Goal: Transaction & Acquisition: Purchase product/service

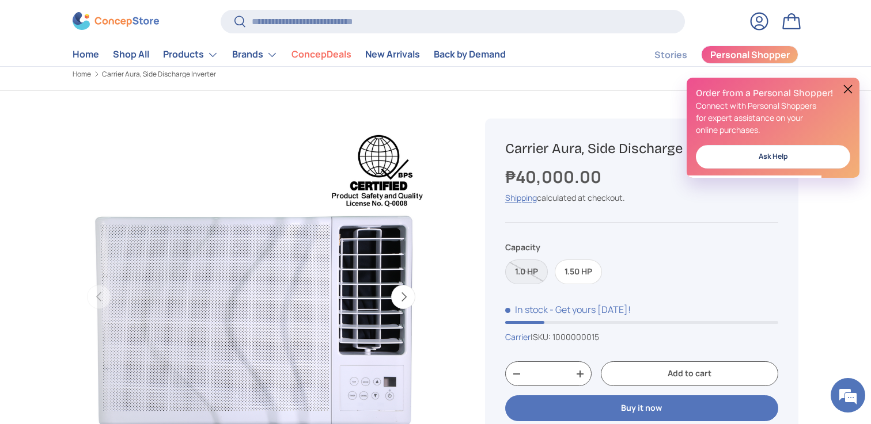
click at [849, 89] on button at bounding box center [848, 89] width 14 height 14
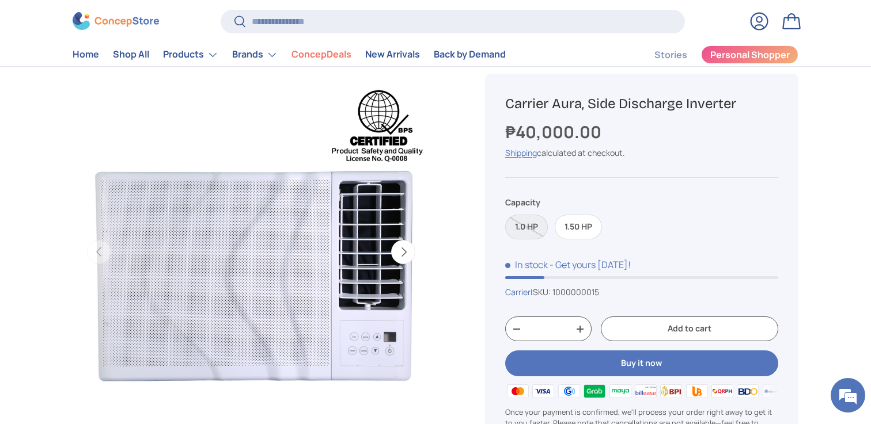
scroll to position [75, 0]
click at [534, 234] on label "1.0 HP" at bounding box center [526, 226] width 43 height 25
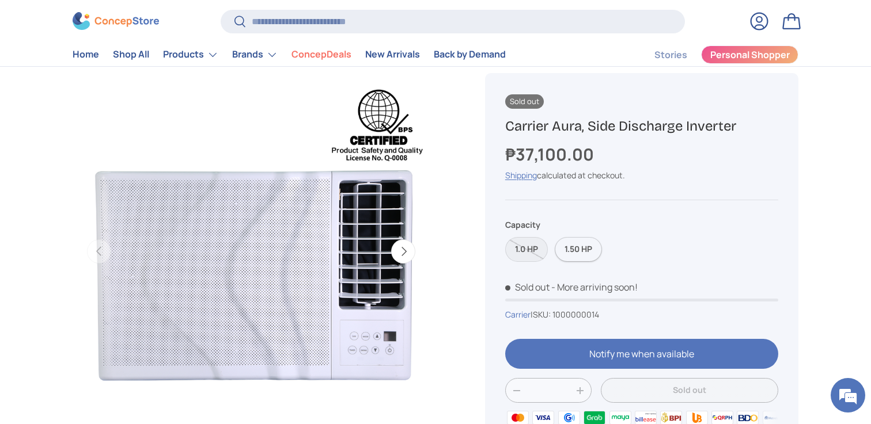
click at [577, 248] on label "1.50 HP" at bounding box center [578, 249] width 47 height 25
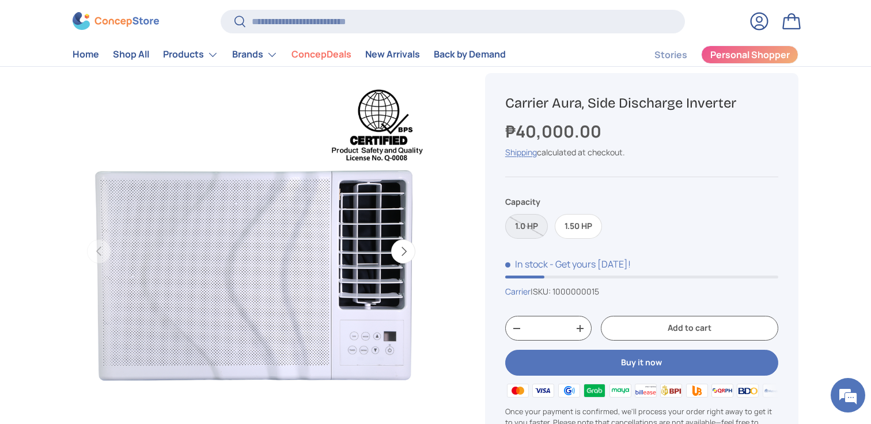
scroll to position [97, 0]
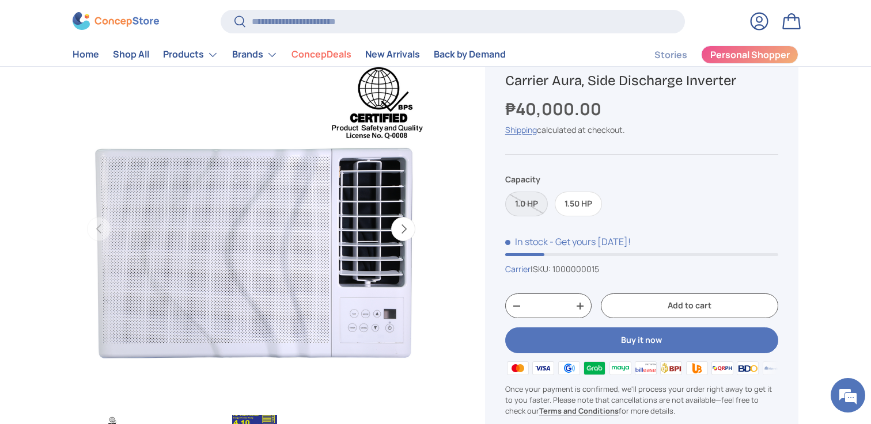
click at [532, 203] on label "1.0 HP" at bounding box center [526, 204] width 43 height 25
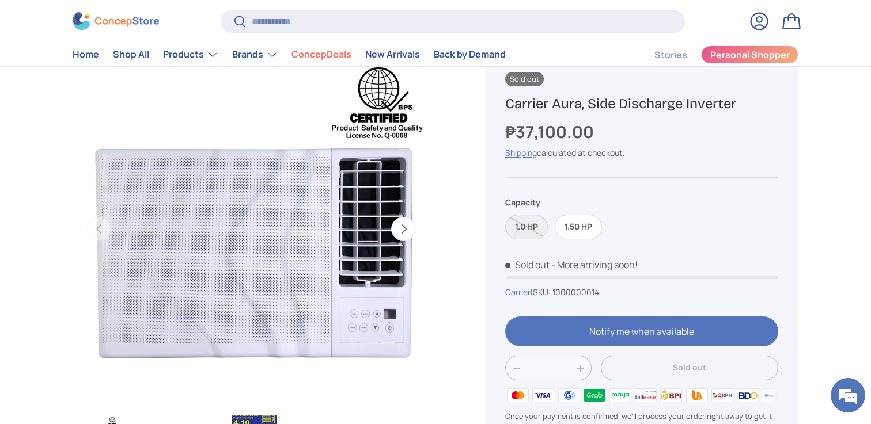
click at [578, 206] on fieldset "Capacity 1.0 HP 1.50 HP" at bounding box center [641, 217] width 273 height 43
click at [587, 219] on label "1.50 HP" at bounding box center [578, 227] width 47 height 25
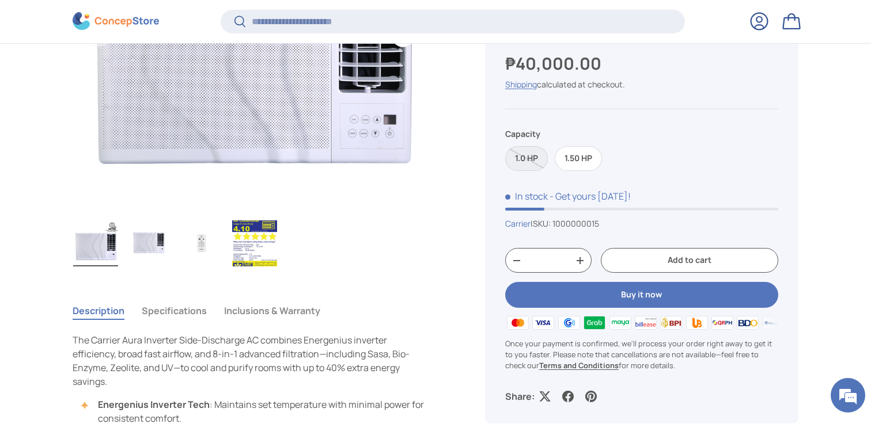
scroll to position [297, 0]
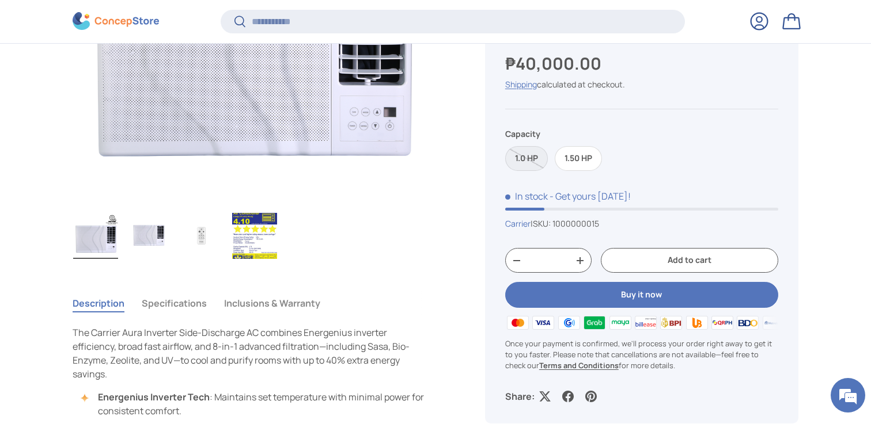
click at [201, 236] on img "Gallery Viewer" at bounding box center [201, 236] width 45 height 46
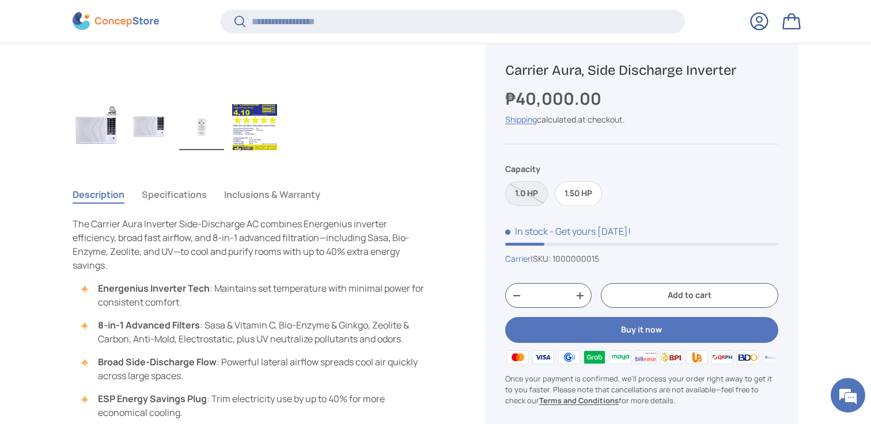
scroll to position [421, 0]
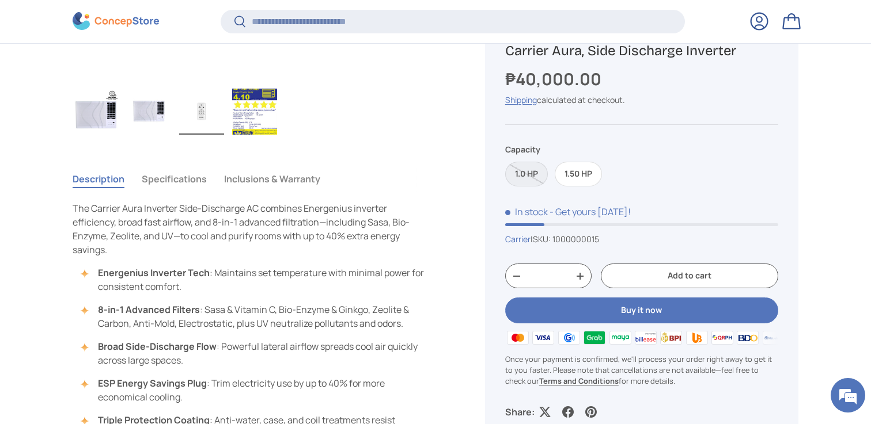
click at [671, 313] on button "Buy it now" at bounding box center [641, 311] width 273 height 26
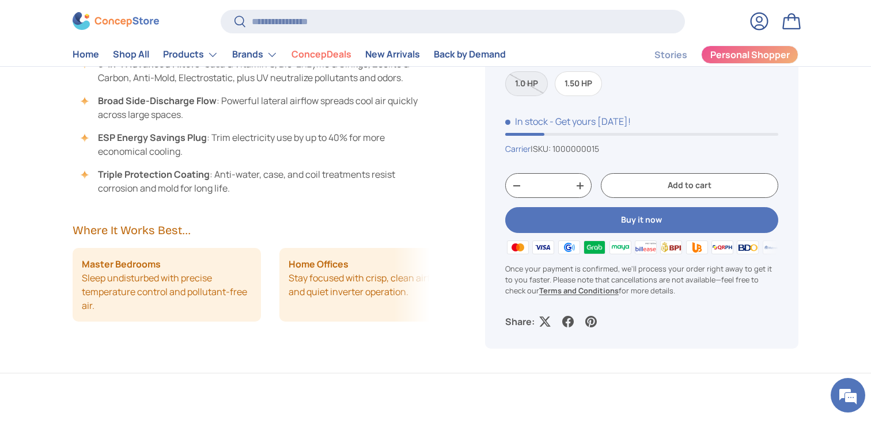
scroll to position [666, 0]
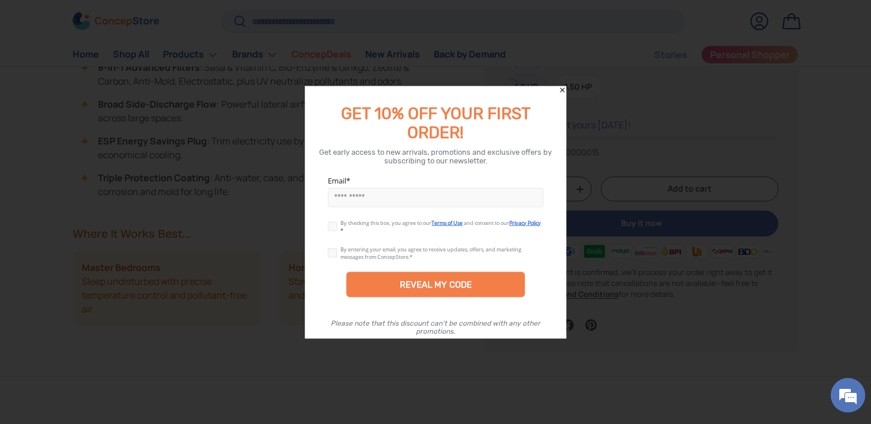
click at [561, 89] on icon "Close" at bounding box center [562, 90] width 5 height 5
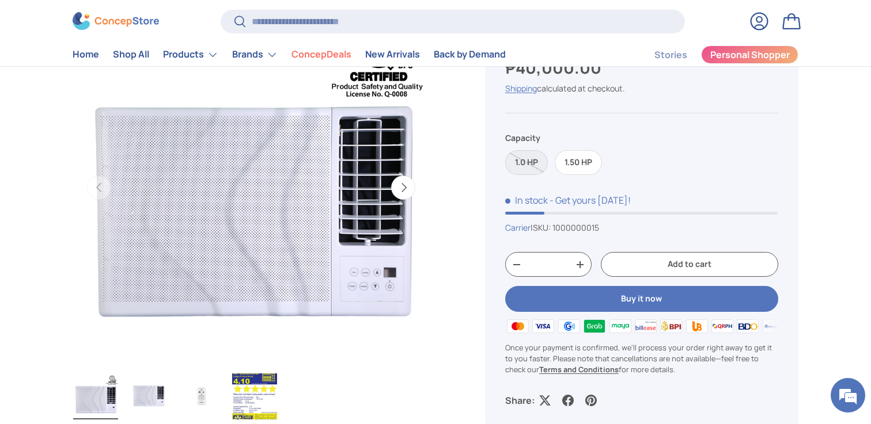
scroll to position [140, 0]
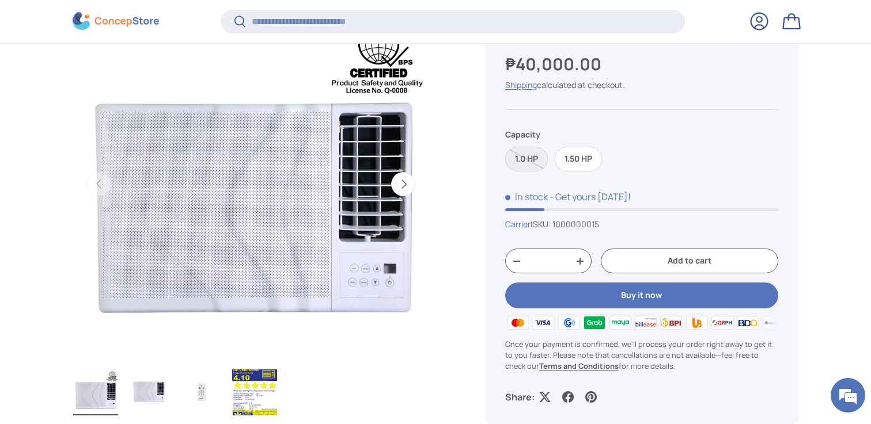
click at [405, 190] on button "Next" at bounding box center [403, 184] width 24 height 24
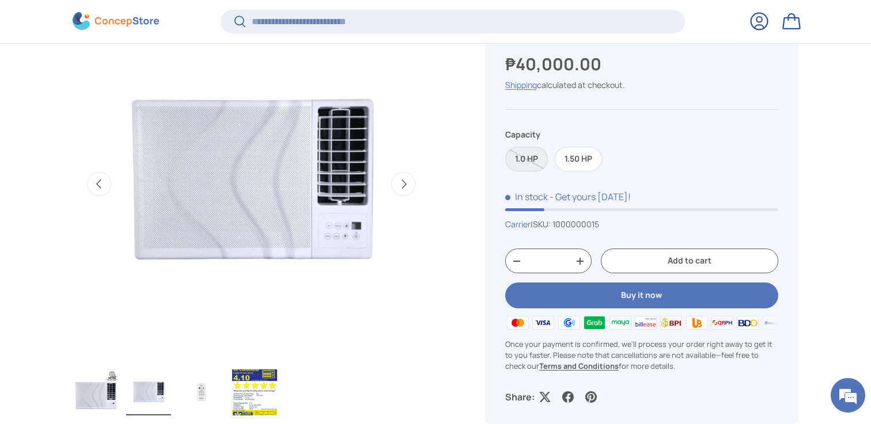
click at [405, 190] on button "Next" at bounding box center [403, 184] width 24 height 24
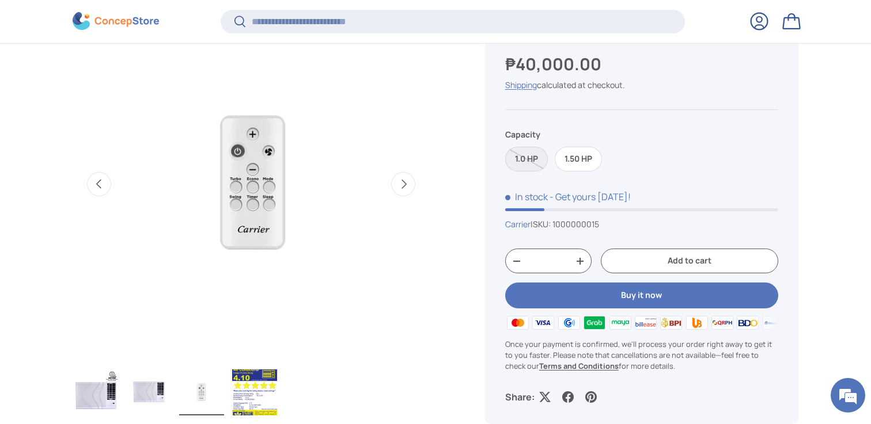
scroll to position [0, 725]
